Goal: Navigation & Orientation: Find specific page/section

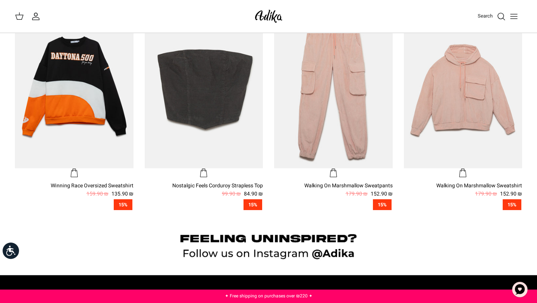
scroll to position [474, 0]
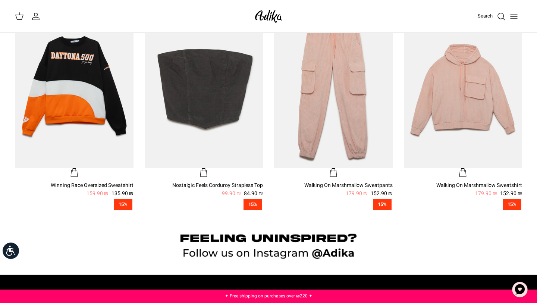
click at [269, 95] on div "Left Right Walking On Marshmallow Sweatpants 152.90 ₪ 179.90 ₪ 15%" at bounding box center [328, 115] width 130 height 211
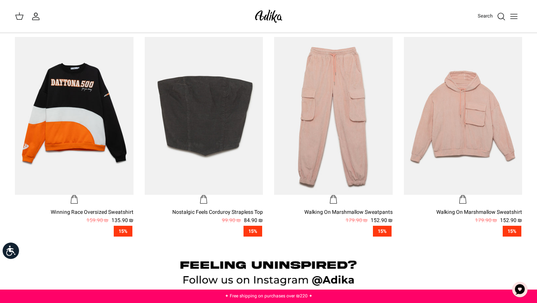
scroll to position [432, 0]
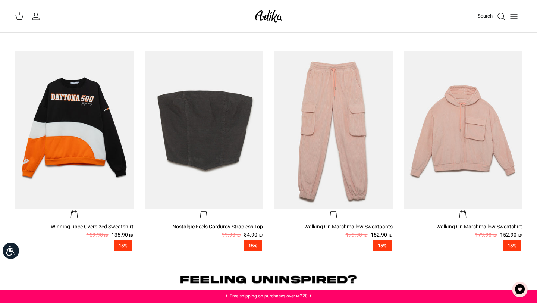
click at [514, 19] on line "Toggle menu" at bounding box center [514, 19] width 7 height 0
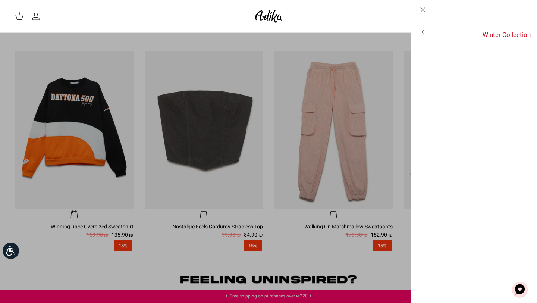
click at [420, 34] on icon "Toggle menu" at bounding box center [423, 32] width 9 height 9
click at [497, 34] on font "For all items" at bounding box center [509, 32] width 35 height 9
